Goal: Use online tool/utility: Use online tool/utility

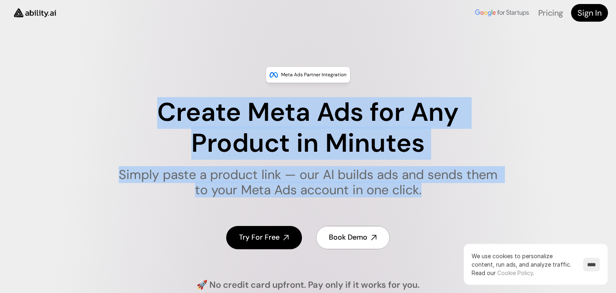
drag, startPoint x: 158, startPoint y: 107, endPoint x: 431, endPoint y: 196, distance: 286.5
click at [431, 196] on div "Create Meta Ads for Any Product in Minutes Simply paste a product link — our AI…" at bounding box center [307, 147] width 401 height 100
click at [431, 196] on h1 "Simply paste a product link — our AI builds ads and sends them to your Meta Ads…" at bounding box center [307, 182] width 389 height 31
drag, startPoint x: 428, startPoint y: 196, endPoint x: 159, endPoint y: 112, distance: 282.3
click at [159, 112] on div "Create Meta Ads for Any Product in Minutes Simply paste a product link — our AI…" at bounding box center [307, 147] width 401 height 100
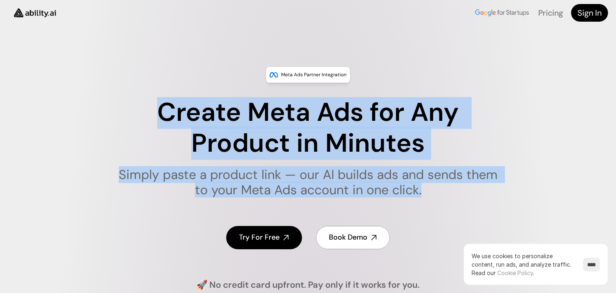
click at [159, 112] on h1 "Create Meta Ads for Any Product in Minutes" at bounding box center [307, 128] width 389 height 62
drag, startPoint x: 158, startPoint y: 111, endPoint x: 426, endPoint y: 188, distance: 278.7
click at [426, 188] on div "Create Meta Ads for Any Product in Minutes Simply paste a product link — our AI…" at bounding box center [307, 147] width 401 height 100
click at [427, 188] on h1 "Simply paste a product link — our AI builds ads and sends them to your Meta Ads…" at bounding box center [307, 182] width 389 height 31
drag, startPoint x: 427, startPoint y: 188, endPoint x: 181, endPoint y: 120, distance: 254.8
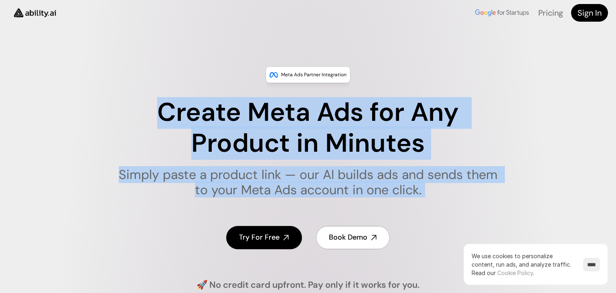
click at [181, 120] on div "Create Meta Ads for Any Product in Minutes Simply paste a product link — our AI…" at bounding box center [307, 147] width 401 height 100
click at [174, 119] on h1 "Create Meta Ads for Any Product in Minutes" at bounding box center [307, 128] width 389 height 62
